Goal: Find specific page/section: Find specific page/section

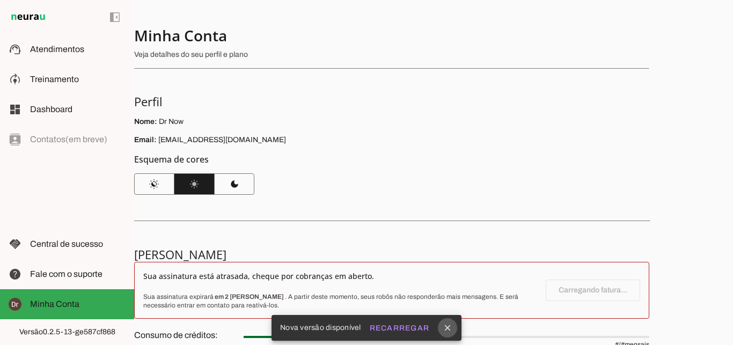
click at [447, 327] on icon "close" at bounding box center [448, 328] width 10 height 10
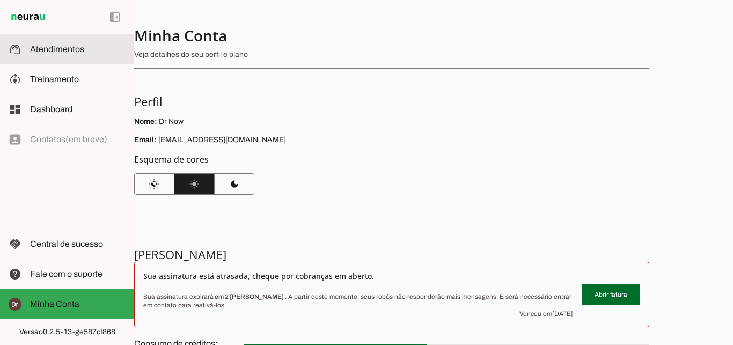
click at [85, 45] on slot at bounding box center [77, 49] width 95 height 13
click at [73, 55] on md-item "support_agent Atendimentos Atendimentos" at bounding box center [67, 49] width 134 height 30
